Goal: Information Seeking & Learning: Learn about a topic

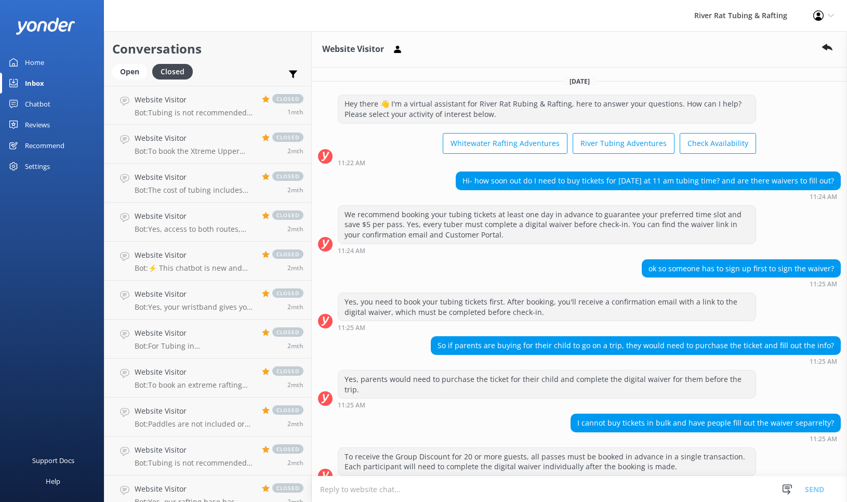
scroll to position [566, 0]
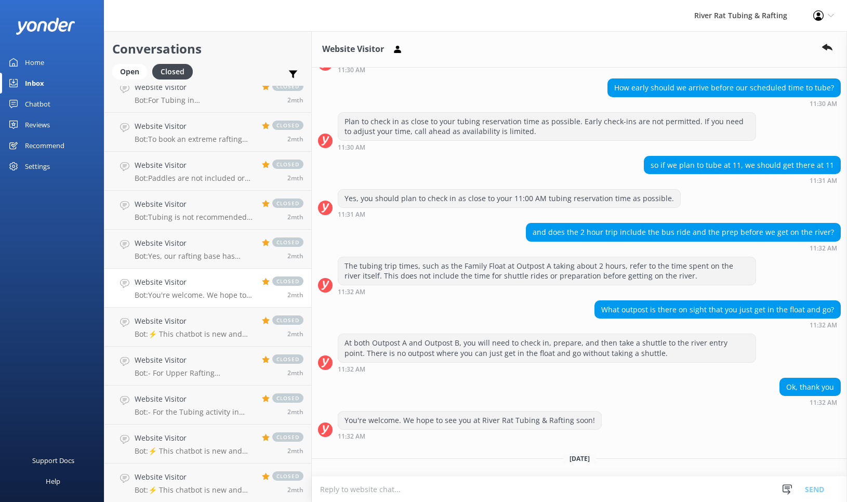
click at [33, 83] on div "Inbox" at bounding box center [34, 83] width 19 height 21
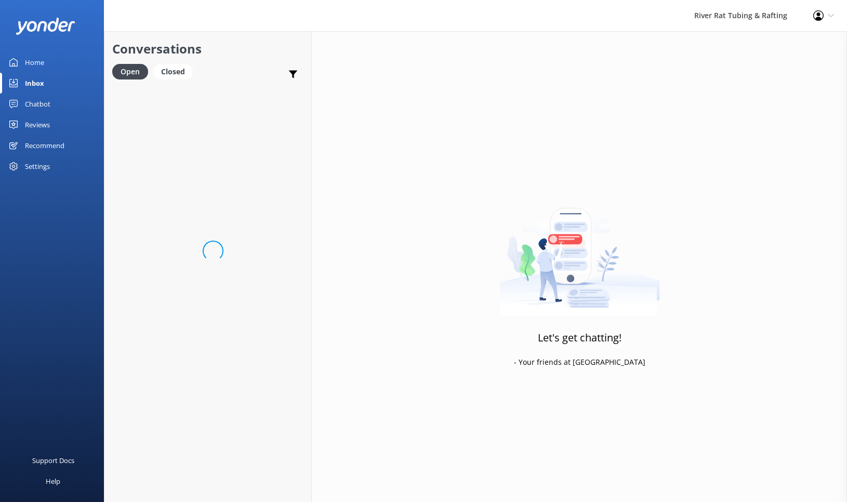
scroll to position [86, 0]
click at [32, 58] on div "Home" at bounding box center [34, 62] width 19 height 21
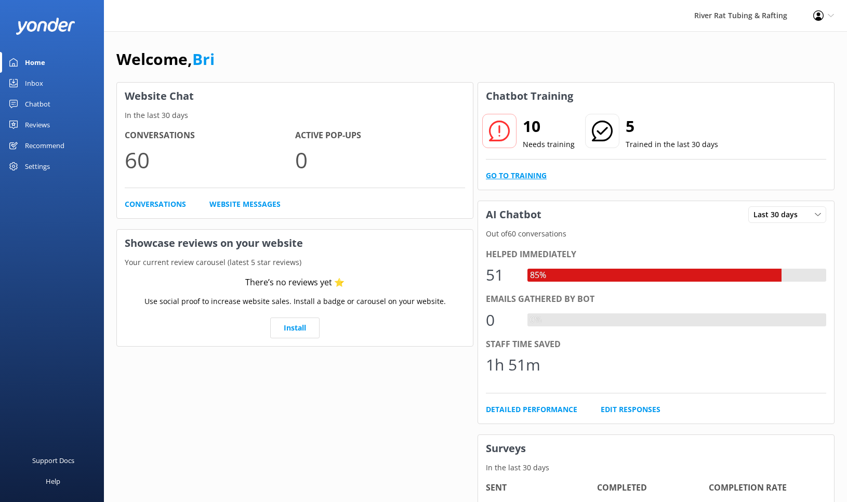
click at [521, 178] on link "Go to Training" at bounding box center [516, 175] width 61 height 11
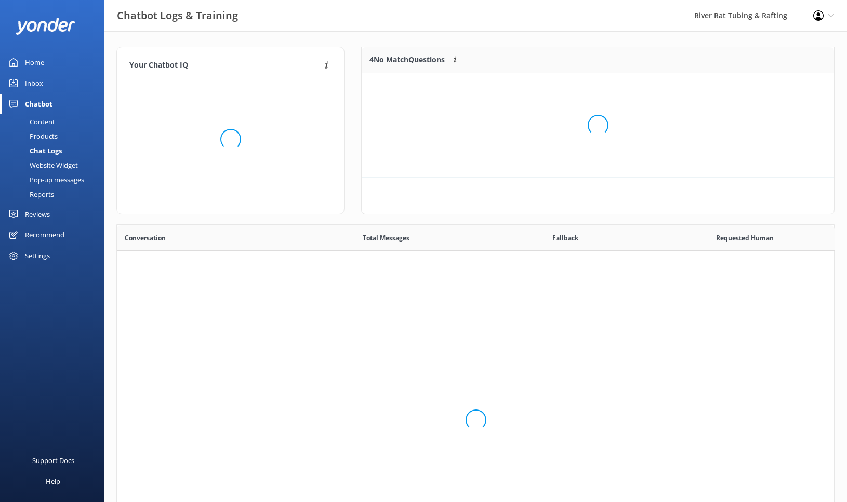
scroll to position [364, 717]
